Goal: Transaction & Acquisition: Purchase product/service

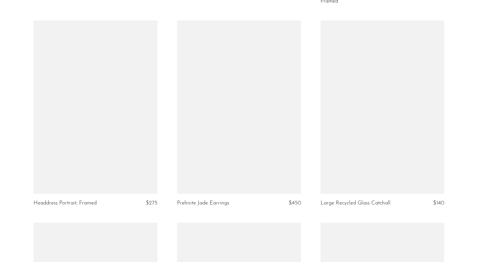
scroll to position [2328, 0]
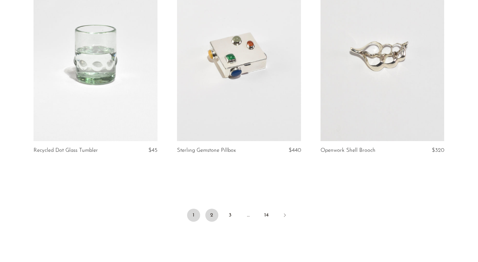
click at [209, 222] on link "2" at bounding box center [211, 215] width 13 height 13
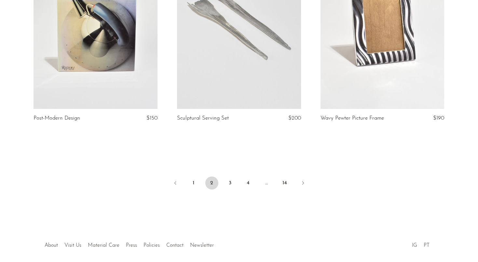
scroll to position [2360, 0]
click at [229, 186] on link "3" at bounding box center [230, 183] width 13 height 13
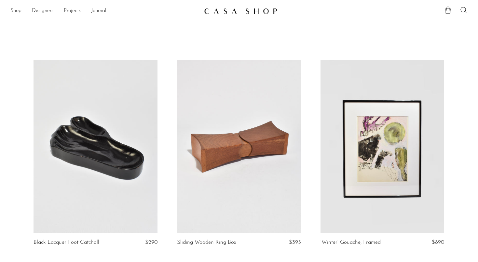
click at [20, 11] on link "Shop" at bounding box center [15, 11] width 11 height 8
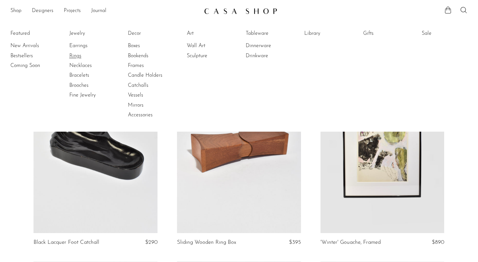
click at [84, 56] on link "Rings" at bounding box center [93, 55] width 49 height 7
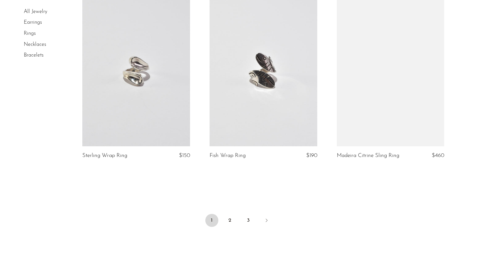
scroll to position [2050, 0]
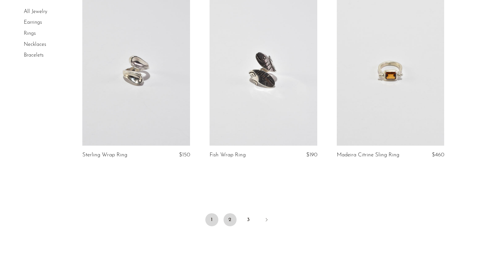
click at [231, 223] on link "2" at bounding box center [230, 219] width 13 height 13
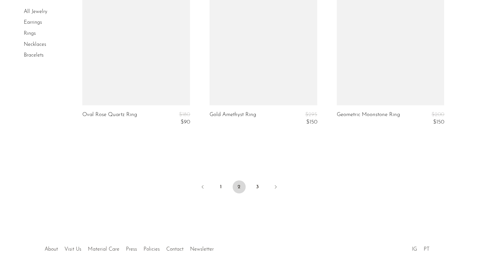
scroll to position [2139, 0]
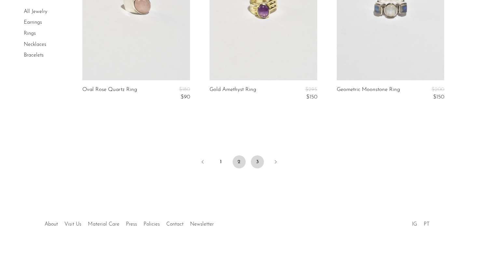
click at [255, 156] on link "3" at bounding box center [257, 162] width 13 height 13
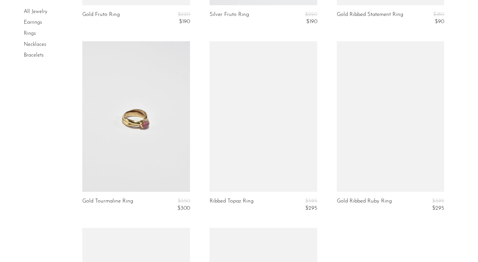
scroll to position [1288, 0]
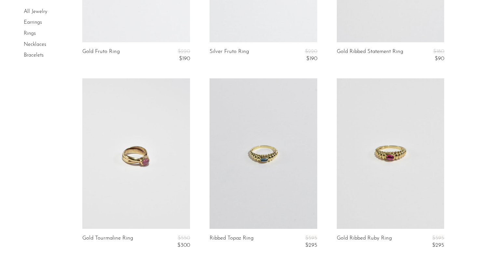
click at [338, 217] on link at bounding box center [391, 153] width 108 height 151
